Goal: Task Accomplishment & Management: Manage account settings

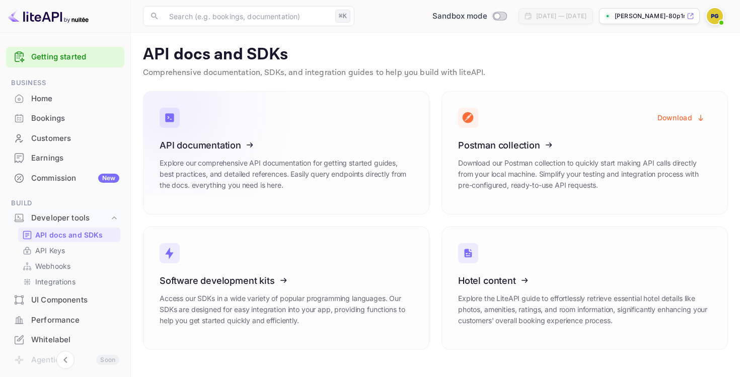
click at [216, 153] on icon at bounding box center [221, 144] width 157 height 104
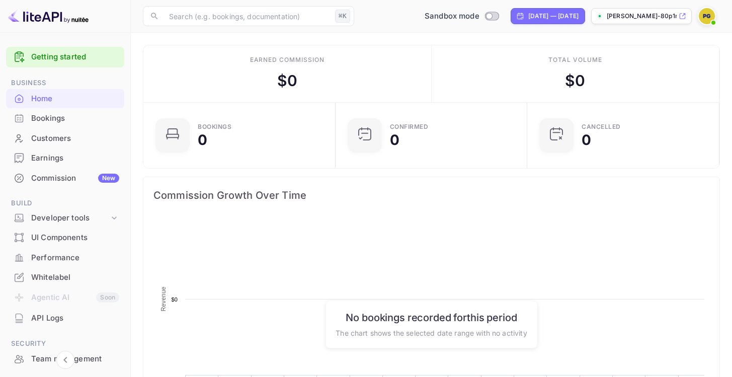
scroll to position [156, 179]
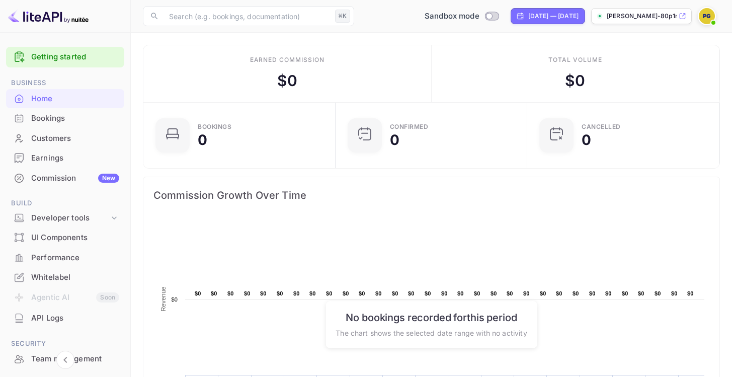
click at [625, 15] on p "[PERSON_NAME]-80p1n.n..." at bounding box center [642, 16] width 70 height 9
click at [91, 218] on div "Developer tools" at bounding box center [70, 218] width 78 height 12
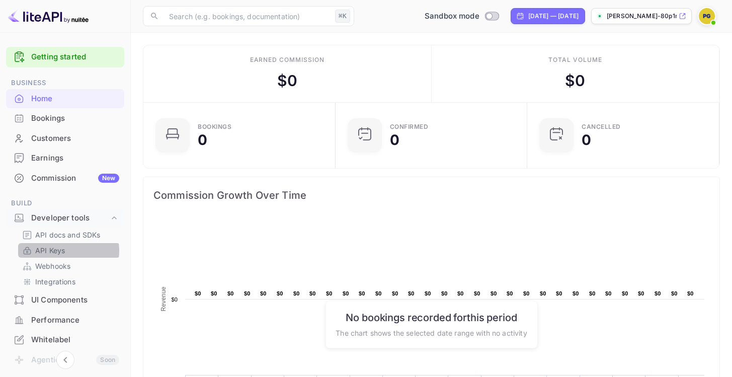
click at [62, 251] on p "API Keys" at bounding box center [50, 250] width 30 height 11
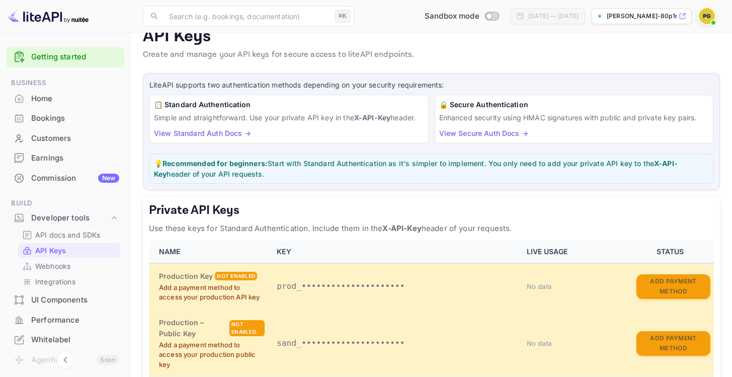
scroll to position [61, 0]
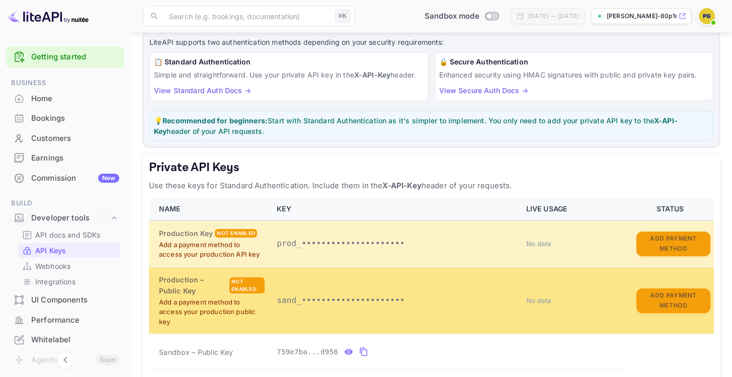
click at [358, 301] on p "sand_•••••••••••••••••••••" at bounding box center [396, 300] width 238 height 12
click at [538, 301] on span "No data" at bounding box center [538, 300] width 25 height 8
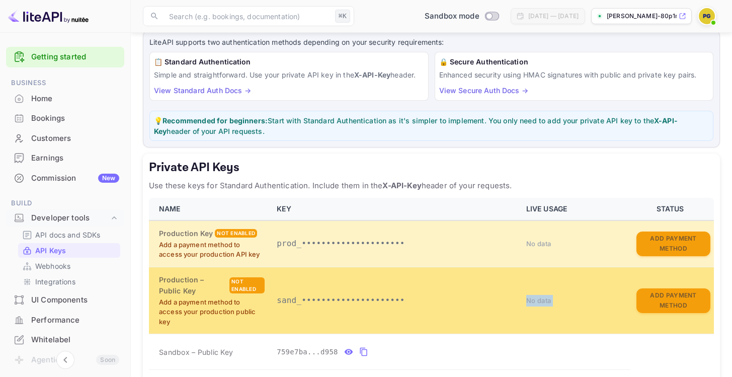
click at [538, 301] on span "No data" at bounding box center [538, 300] width 25 height 8
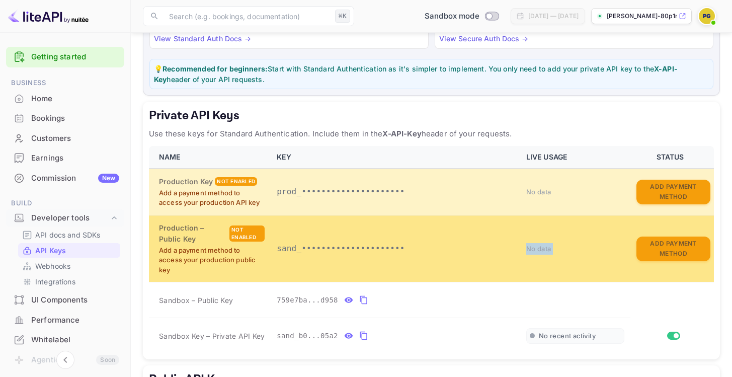
scroll to position [139, 0]
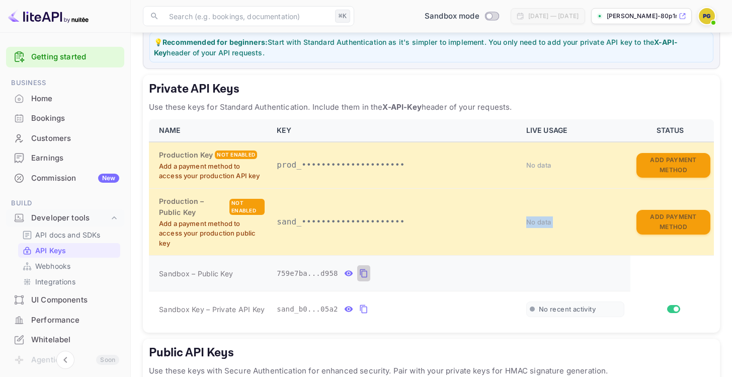
click at [364, 276] on icon "private api keys table" at bounding box center [363, 273] width 9 height 12
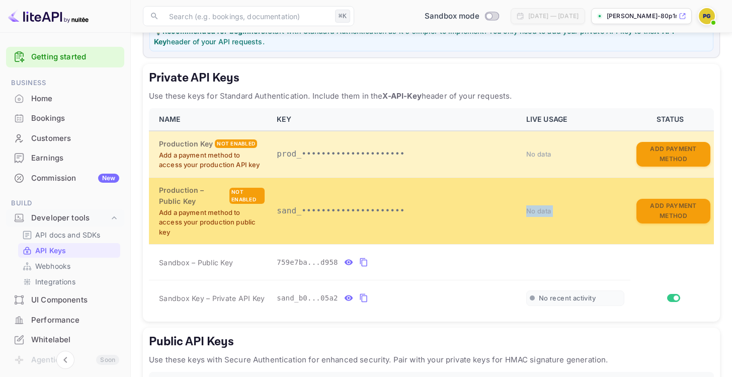
scroll to position [259, 0]
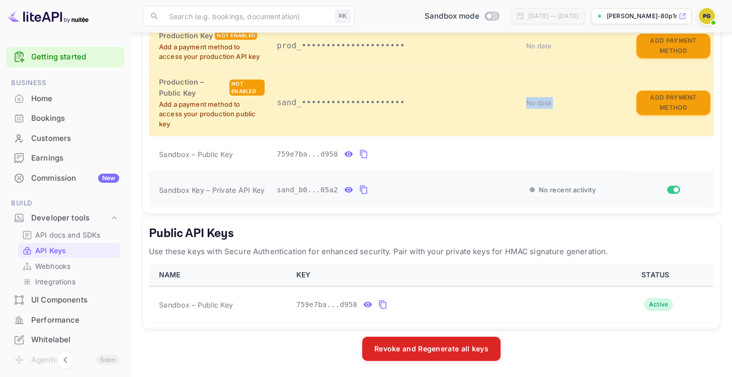
click at [358, 191] on button "private api keys table" at bounding box center [363, 190] width 13 height 16
click at [383, 304] on icon "public api keys table" at bounding box center [382, 304] width 9 height 12
